Goal: Find specific page/section: Find specific page/section

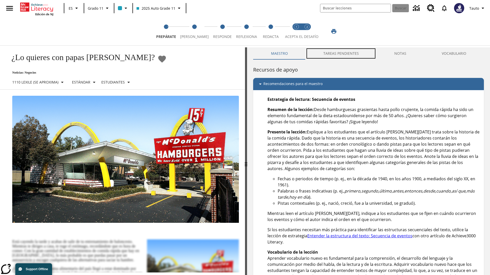
click at [341, 54] on button "TAREAS PENDIENTES" at bounding box center [340, 53] width 71 height 12
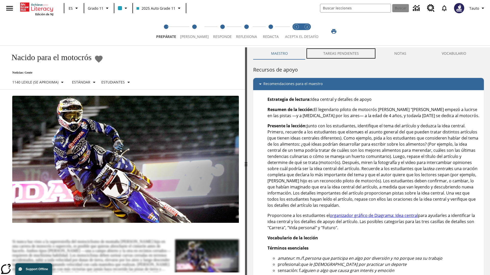
click at [341, 54] on button "TAREAS PENDIENTES" at bounding box center [340, 53] width 71 height 12
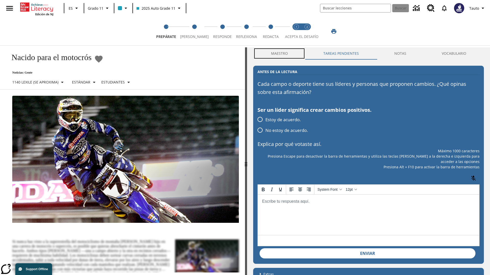
scroll to position [0, 0]
click at [279, 54] on button "Maestro" at bounding box center [279, 53] width 52 height 12
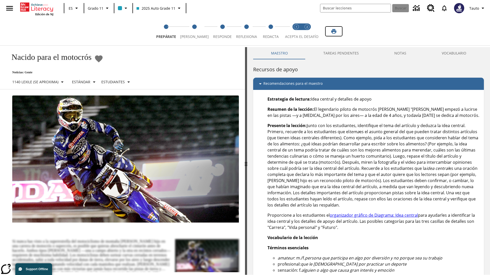
click at [334, 31] on icon "Imprimir" at bounding box center [333, 31] width 5 height 5
